Goal: Task Accomplishment & Management: Manage account settings

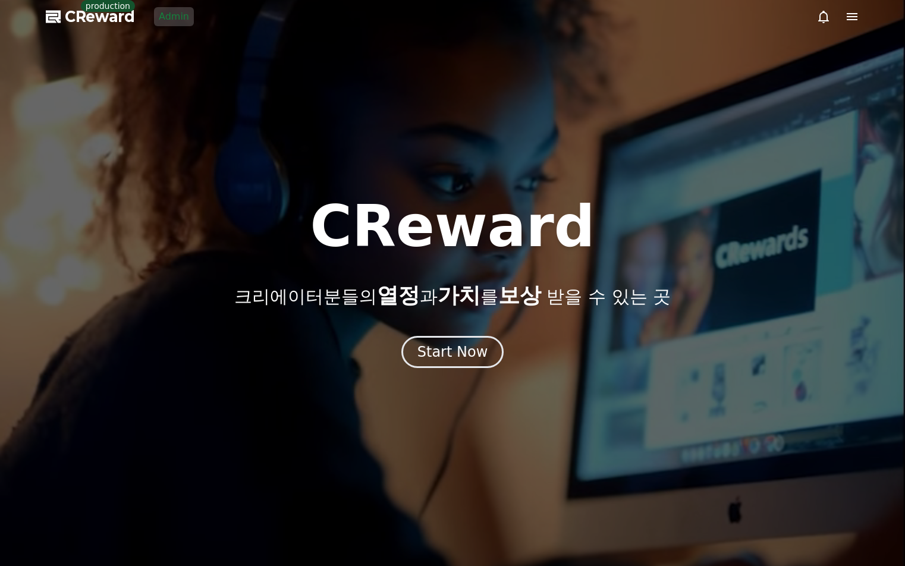
click at [864, 17] on div at bounding box center [452, 283] width 905 height 566
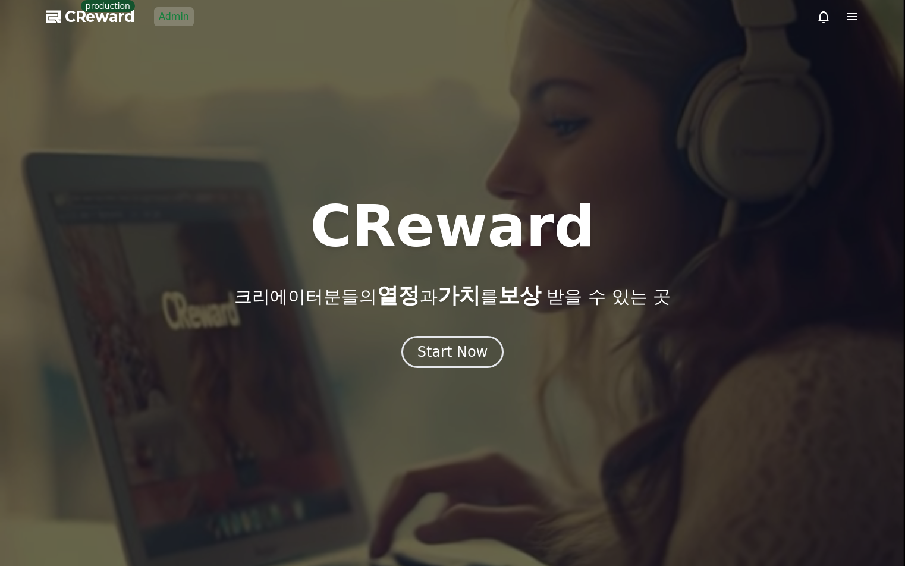
click at [857, 17] on icon at bounding box center [852, 16] width 11 height 7
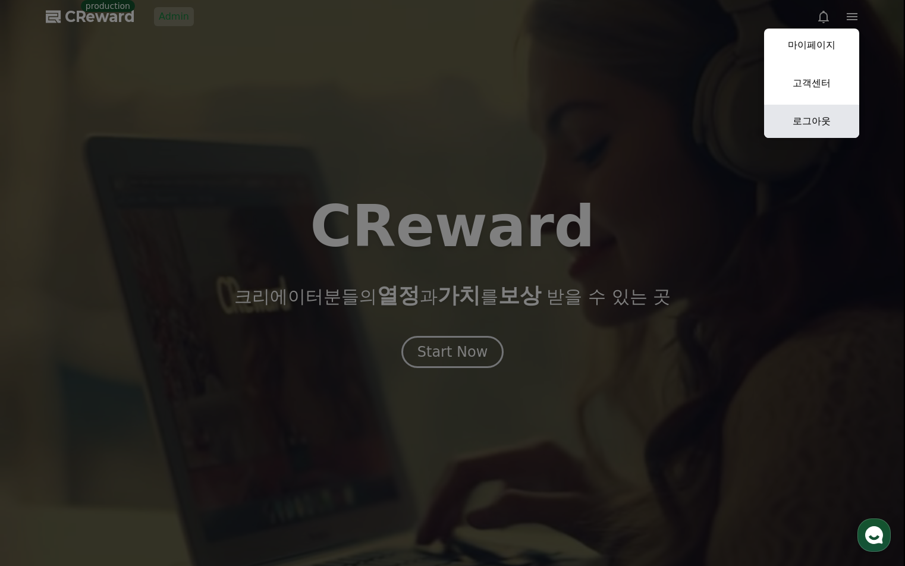
click at [827, 125] on link "로그아웃" at bounding box center [811, 121] width 95 height 33
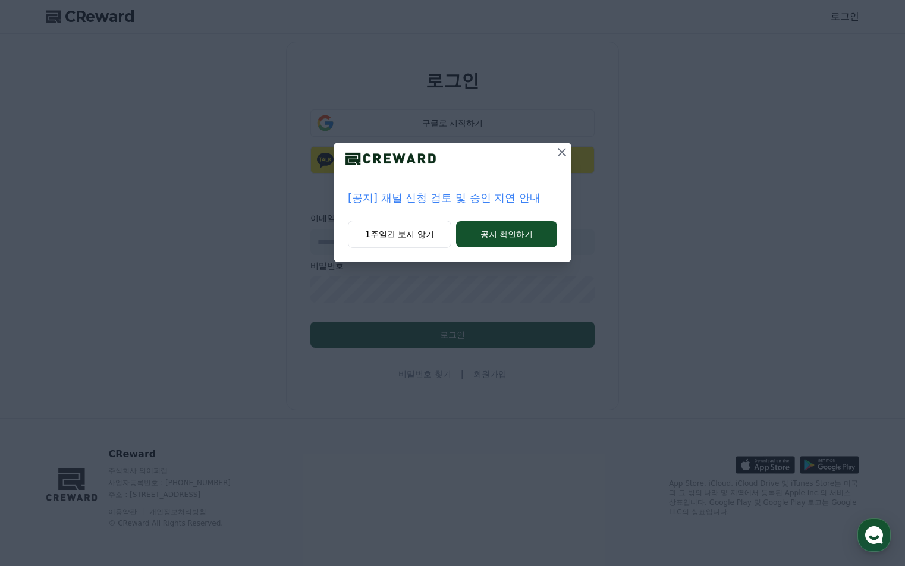
type input "**********"
click at [556, 155] on icon at bounding box center [562, 152] width 14 height 14
click at [563, 149] on icon at bounding box center [562, 152] width 14 height 14
